Goal: Navigation & Orientation: Understand site structure

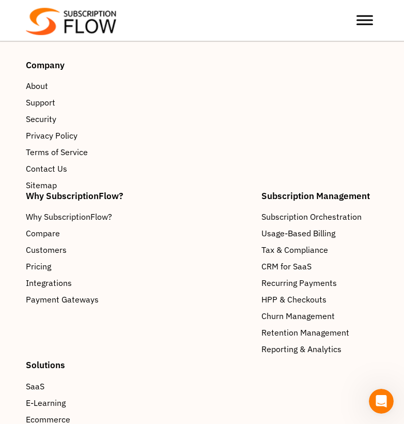
scroll to position [1680, 0]
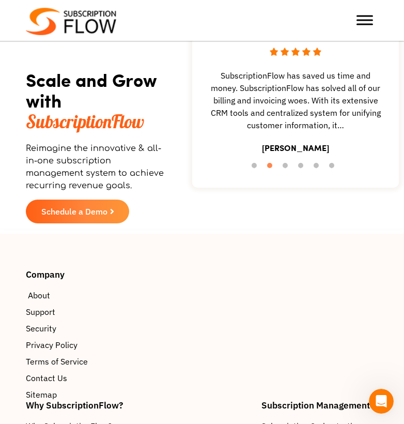
click at [38, 289] on span "About" at bounding box center [39, 295] width 22 height 12
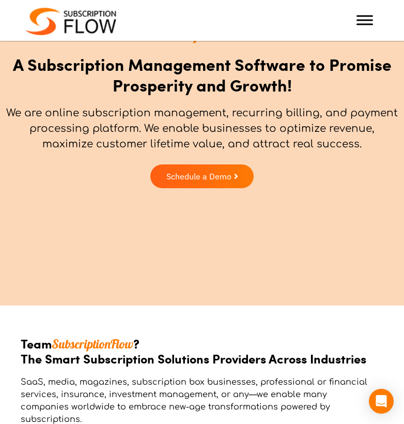
scroll to position [101, 0]
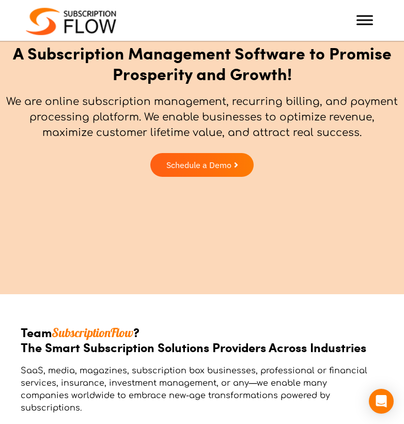
click at [384, 23] on div "Best Subscription Management and Billing Software 2023 Features Subscription Ma…" at bounding box center [202, 20] width 404 height 31
click at [358, 14] on div at bounding box center [365, 20] width 21 height 21
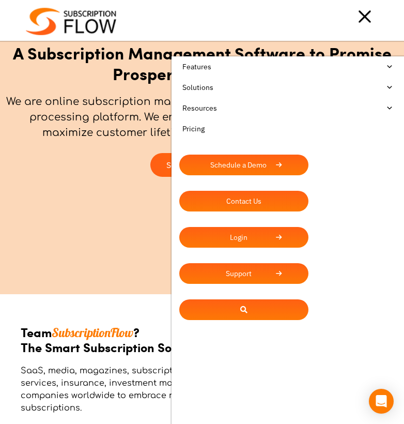
click at [393, 111] on link "Resources" at bounding box center [287, 108] width 217 height 21
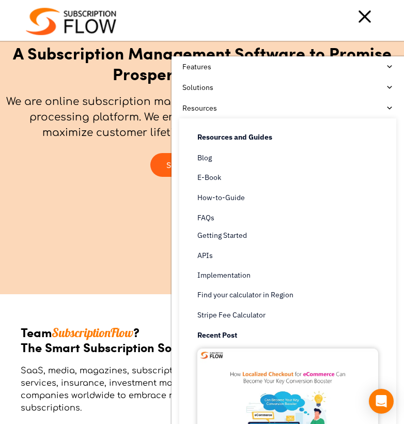
click at [389, 88] on link "Solutions" at bounding box center [287, 87] width 217 height 21
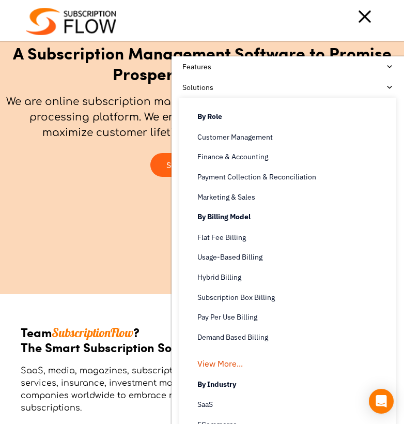
click at [389, 88] on link "Solutions" at bounding box center [287, 87] width 217 height 21
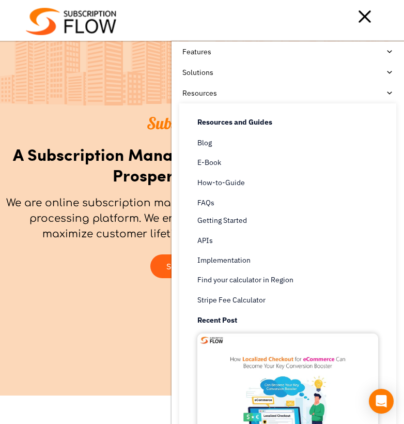
click at [390, 94] on link "Resources" at bounding box center [287, 93] width 217 height 21
